Goal: Check status: Check status

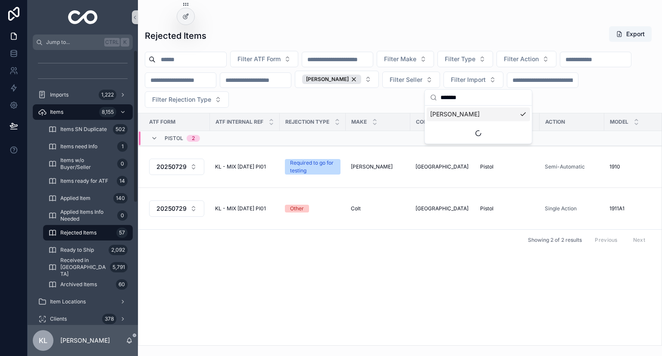
click at [416, 291] on div "ATF Form ATF Internal Ref Rejection Type Make COM Type Action Model Caliber / B…" at bounding box center [399, 229] width 523 height 232
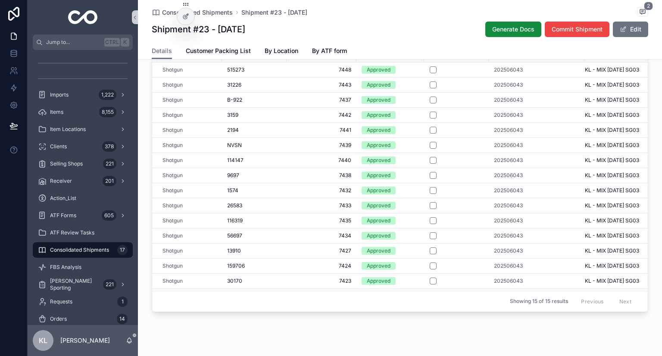
scroll to position [0, 154]
click at [509, 235] on span "202506043" at bounding box center [509, 235] width 29 height 7
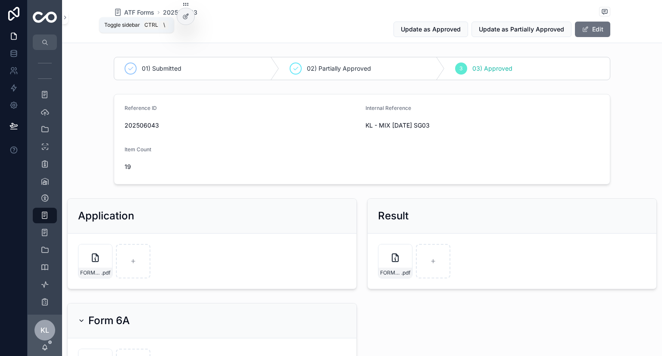
click at [65, 17] on icon "scrollable content" at bounding box center [65, 17] width 6 height 6
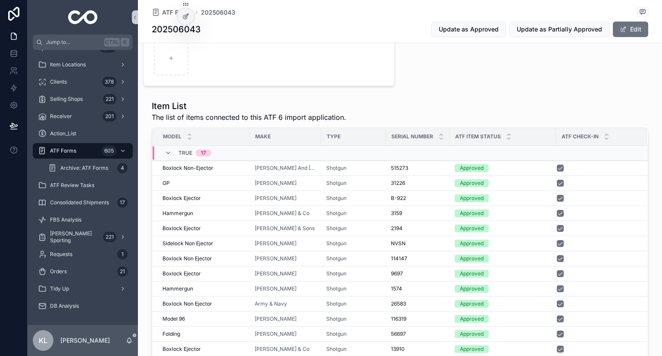
scroll to position [419, 0]
